Goal: Navigation & Orientation: Find specific page/section

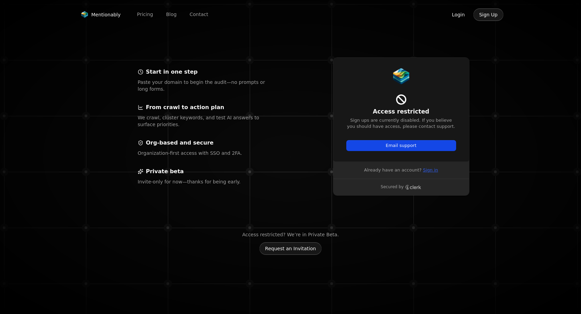
click at [428, 171] on link "Sign in" at bounding box center [430, 170] width 15 height 6
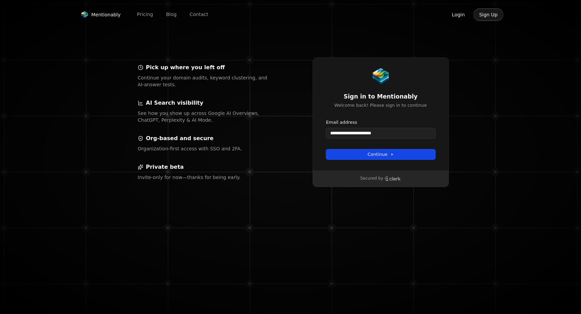
click at [326, 119] on button "submit" at bounding box center [326, 119] width 0 height 0
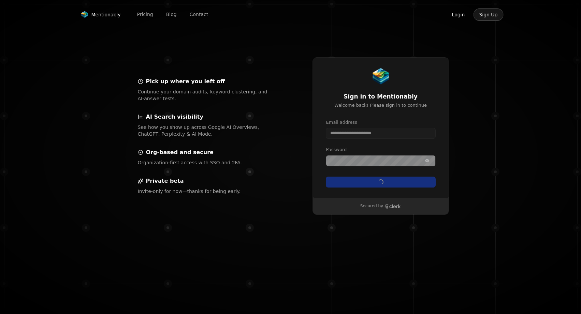
type input "**********"
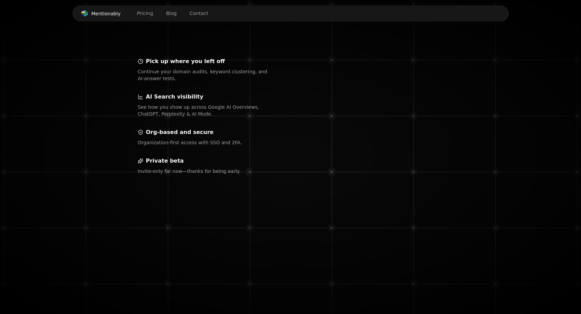
scroll to position [190, 0]
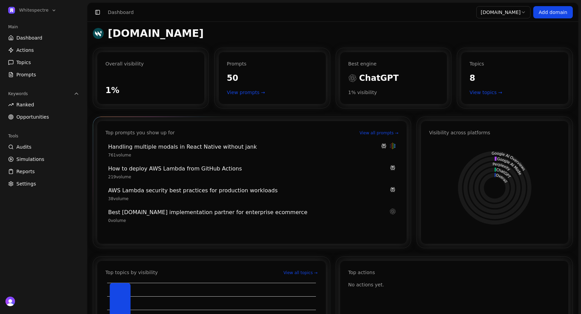
click at [122, 156] on span "761 volume" at bounding box center [119, 155] width 23 height 5
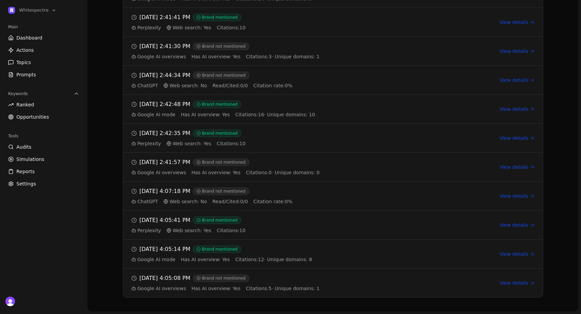
scroll to position [524, 0]
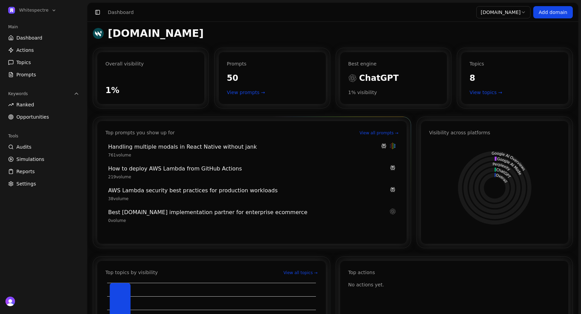
click at [366, 132] on link "View all prompts →" at bounding box center [379, 132] width 39 height 5
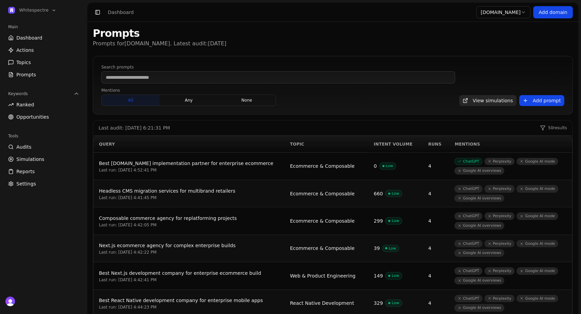
click at [387, 169] on span "Low" at bounding box center [388, 166] width 16 height 7
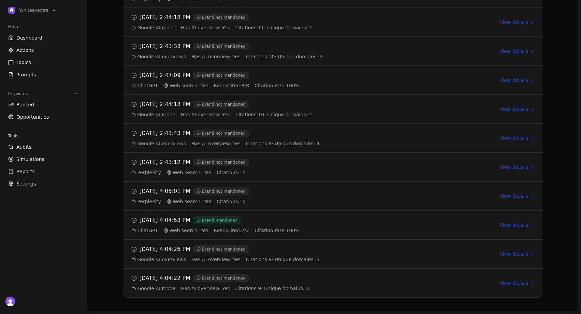
scroll to position [524, 0]
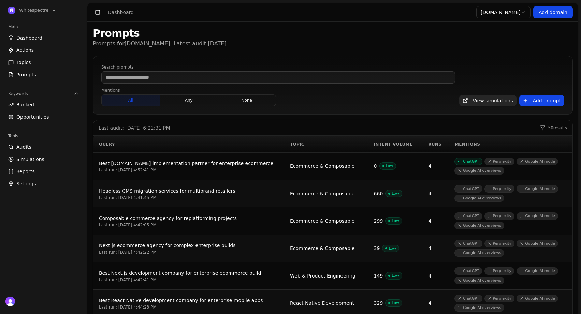
click at [391, 197] on span "Low" at bounding box center [394, 193] width 16 height 7
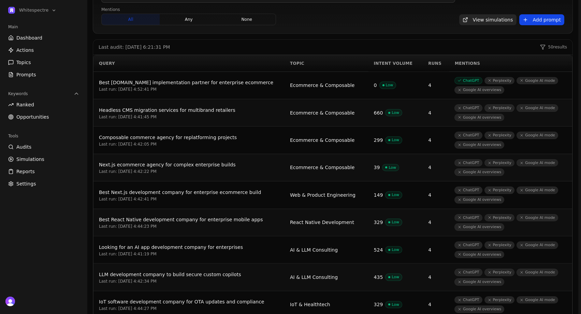
scroll to position [80, 0]
click at [395, 227] on span "Low" at bounding box center [394, 223] width 16 height 7
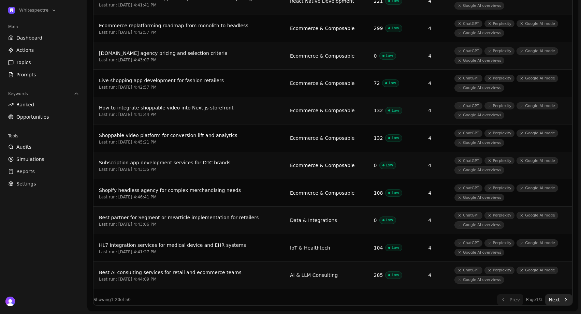
scroll to position [473, 0]
click at [47, 117] on link "Opportunities" at bounding box center [43, 117] width 76 height 11
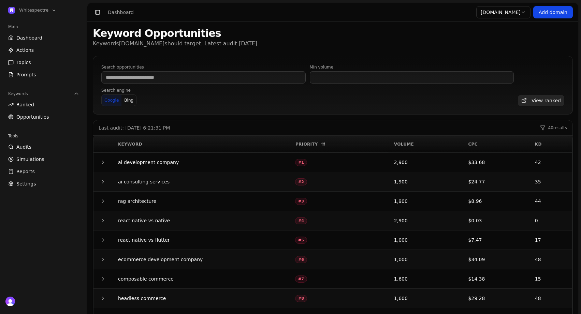
click at [53, 103] on link "Ranked" at bounding box center [43, 104] width 76 height 11
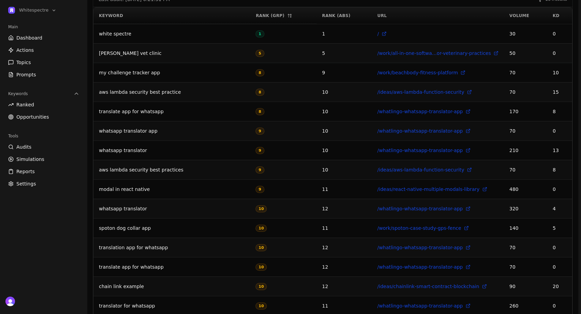
scroll to position [134, 0]
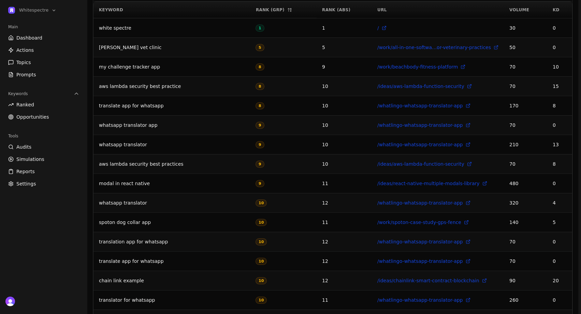
click at [28, 40] on span "Dashboard" at bounding box center [29, 37] width 26 height 7
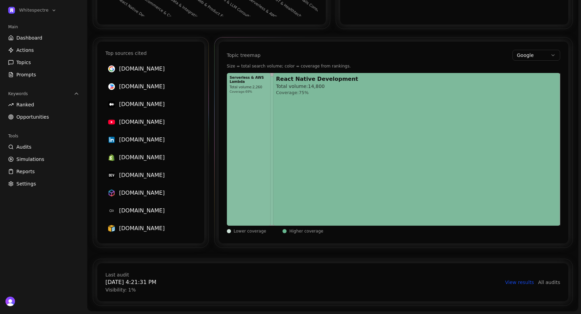
scroll to position [347, 0]
click at [31, 150] on link "Audits" at bounding box center [43, 147] width 76 height 11
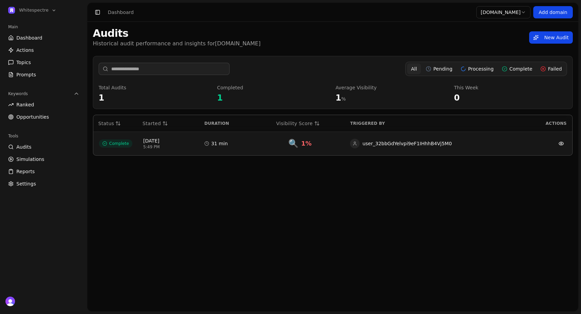
click at [120, 145] on span "Complete" at bounding box center [115, 144] width 33 height 8
click at [547, 41] on link "New Audit" at bounding box center [551, 37] width 44 height 12
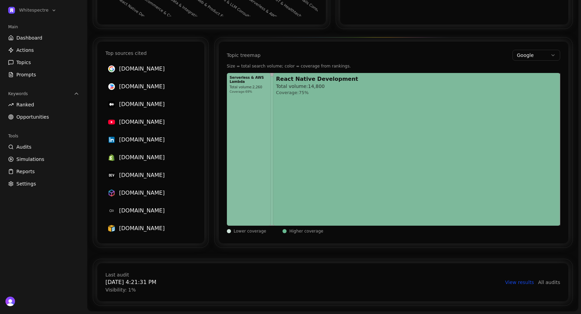
scroll to position [347, 0]
click at [543, 283] on link "All audits" at bounding box center [549, 282] width 22 height 7
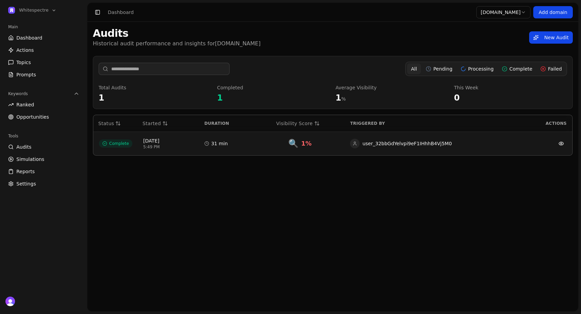
click at [547, 34] on link "New Audit" at bounding box center [551, 37] width 44 height 12
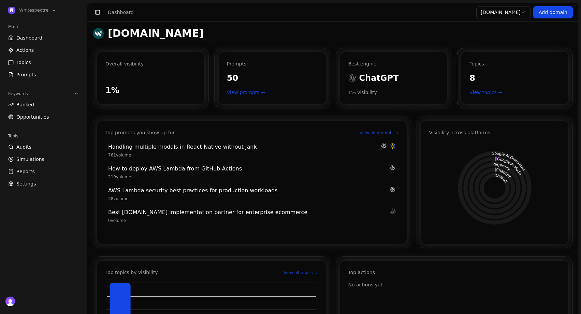
click at [485, 93] on link "View topics →" at bounding box center [515, 92] width 91 height 7
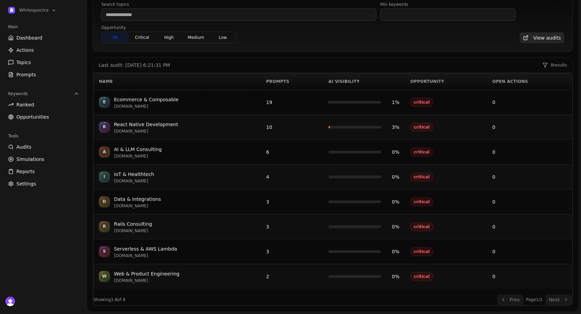
scroll to position [70, 0]
click at [23, 41] on link "Dashboard" at bounding box center [43, 37] width 76 height 11
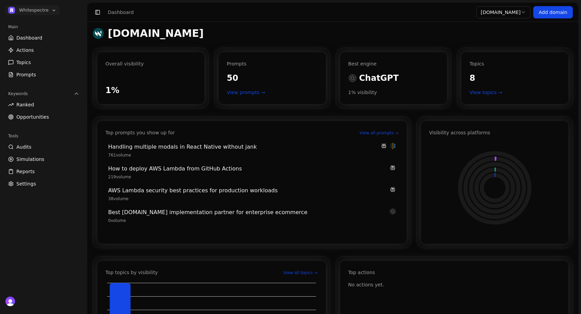
click at [57, 12] on icon "Open organization switcher" at bounding box center [53, 10] width 5 height 5
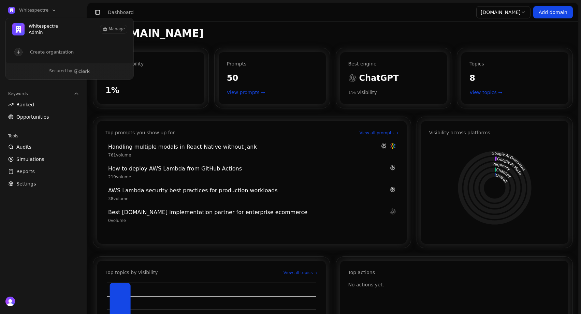
click at [43, 196] on div "Main Dashboard Actions Topics Prompts Keywords Ranked Opportunities Tools Audit…" at bounding box center [44, 156] width 82 height 275
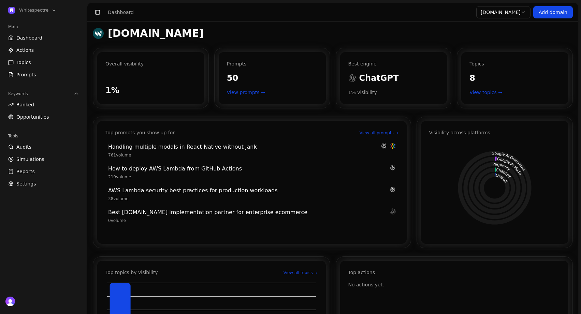
click at [28, 173] on span "Reports" at bounding box center [25, 171] width 18 height 7
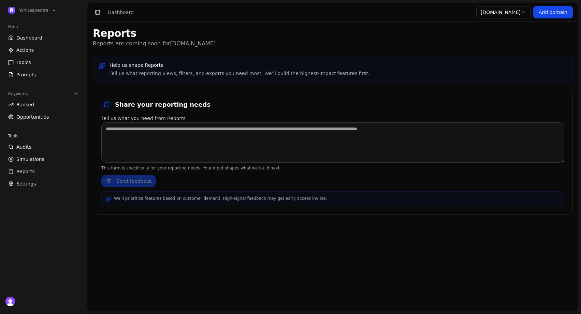
click at [22, 184] on span "Settings" at bounding box center [25, 184] width 19 height 7
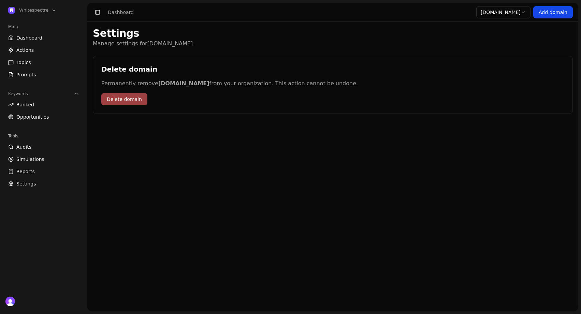
click at [24, 157] on span "Simulations" at bounding box center [30, 159] width 28 height 7
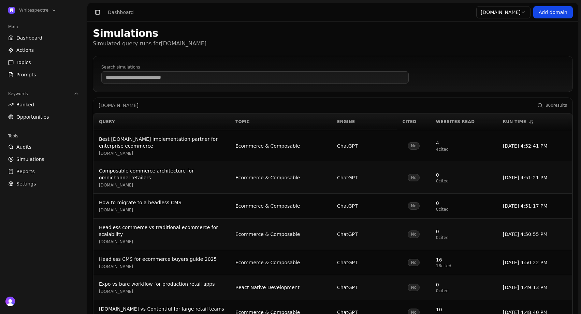
click at [25, 116] on span "Opportunities" at bounding box center [32, 117] width 33 height 7
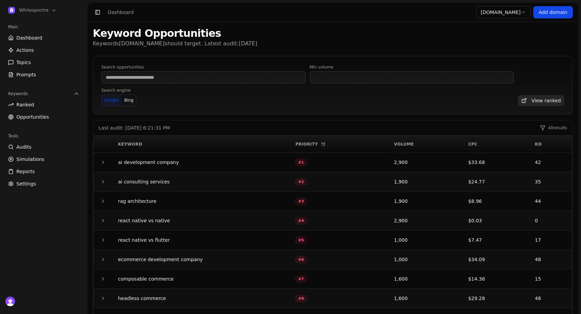
click at [101, 165] on icon "button" at bounding box center [102, 162] width 5 height 5
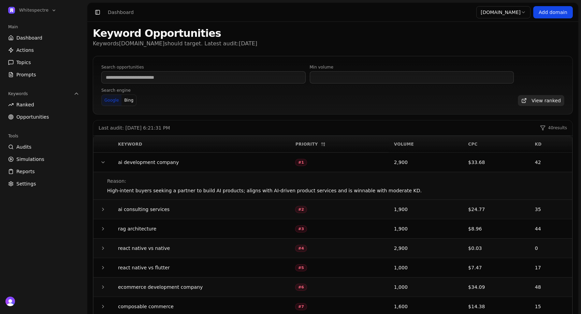
click at [102, 165] on icon "button" at bounding box center [102, 162] width 5 height 5
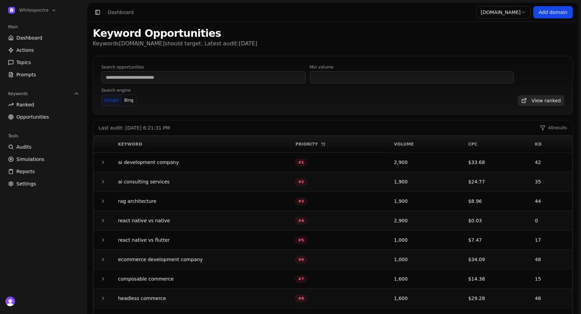
click at [32, 39] on span "Dashboard" at bounding box center [29, 37] width 26 height 7
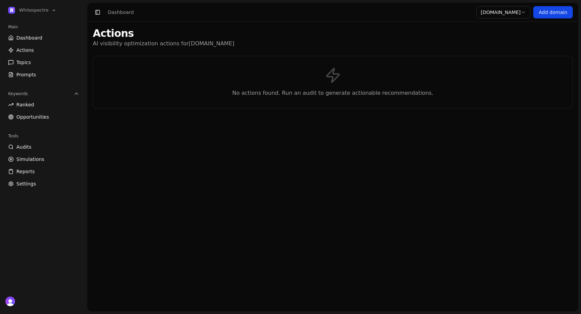
click at [33, 37] on span "Dashboard" at bounding box center [29, 37] width 26 height 7
click at [28, 65] on span "Topics" at bounding box center [23, 62] width 15 height 7
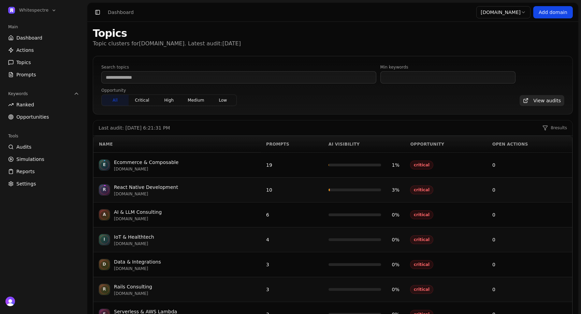
click at [159, 166] on div "Ecommerce & Composable" at bounding box center [146, 162] width 65 height 8
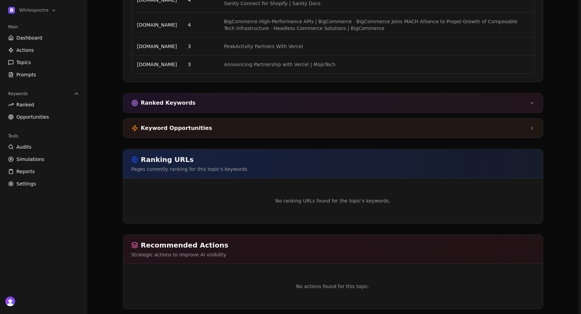
scroll to position [1242, 0]
